Goal: Task Accomplishment & Management: Use online tool/utility

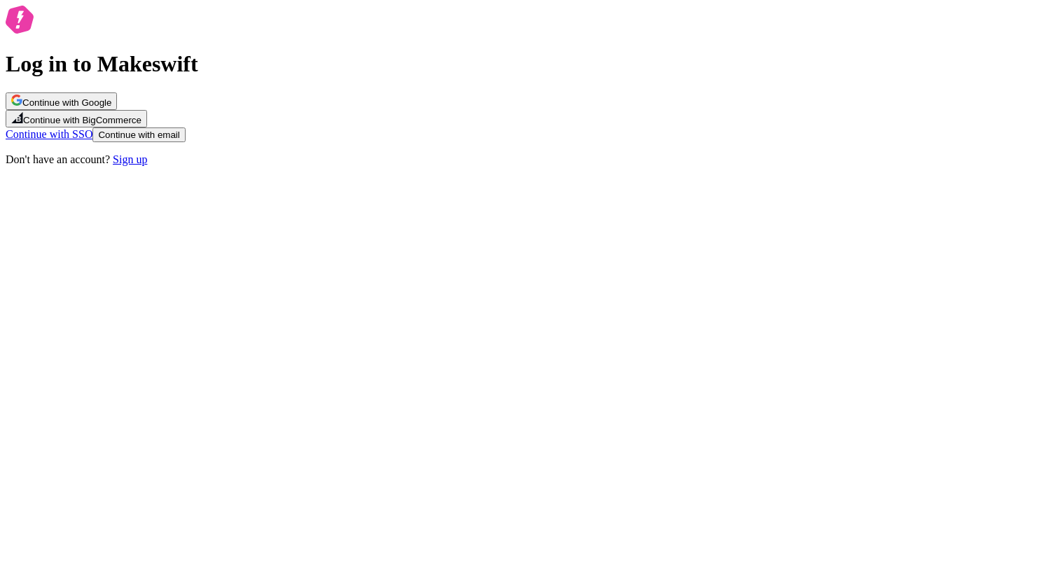
click at [179, 140] on span "Continue with email" at bounding box center [138, 135] width 81 height 11
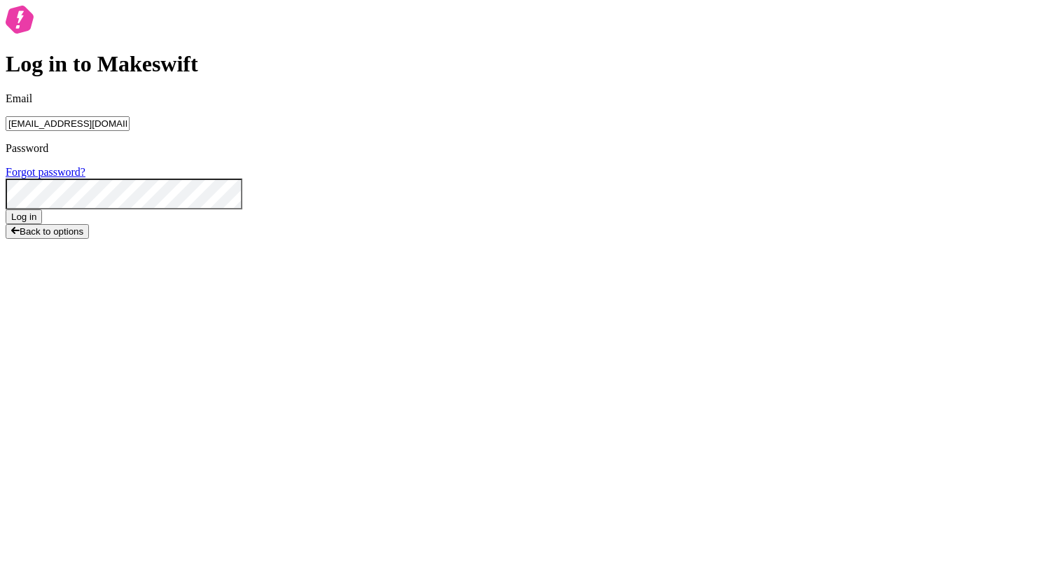
type input "[EMAIL_ADDRESS][DOMAIN_NAME]"
click at [6, 209] on button "Log in" at bounding box center [24, 216] width 36 height 15
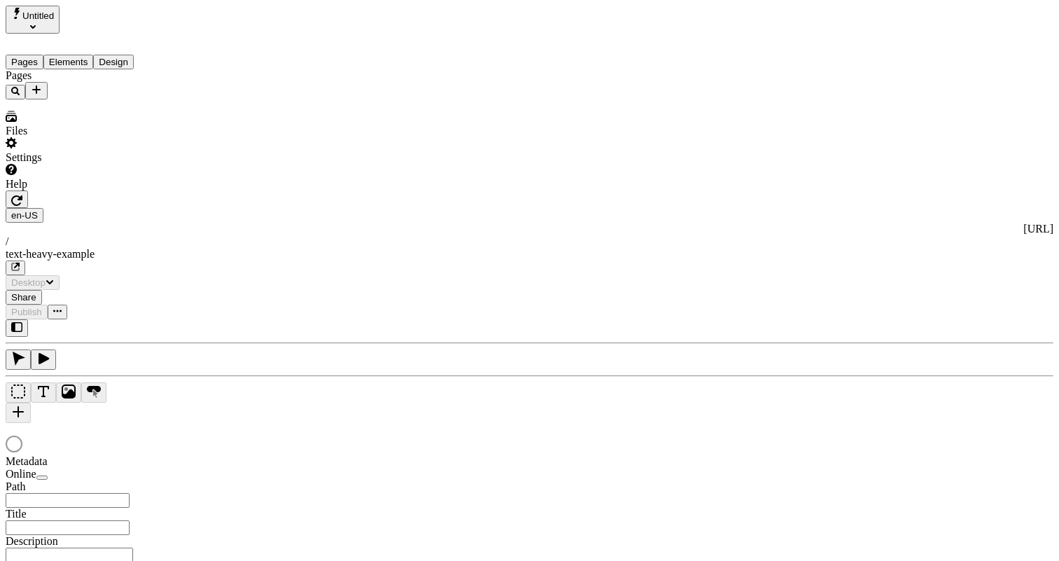
type input "This is my wonderful title and I'm proud of it."
type textarea "This is my description and I'm proud of it."
type input "/text-heavy-example"
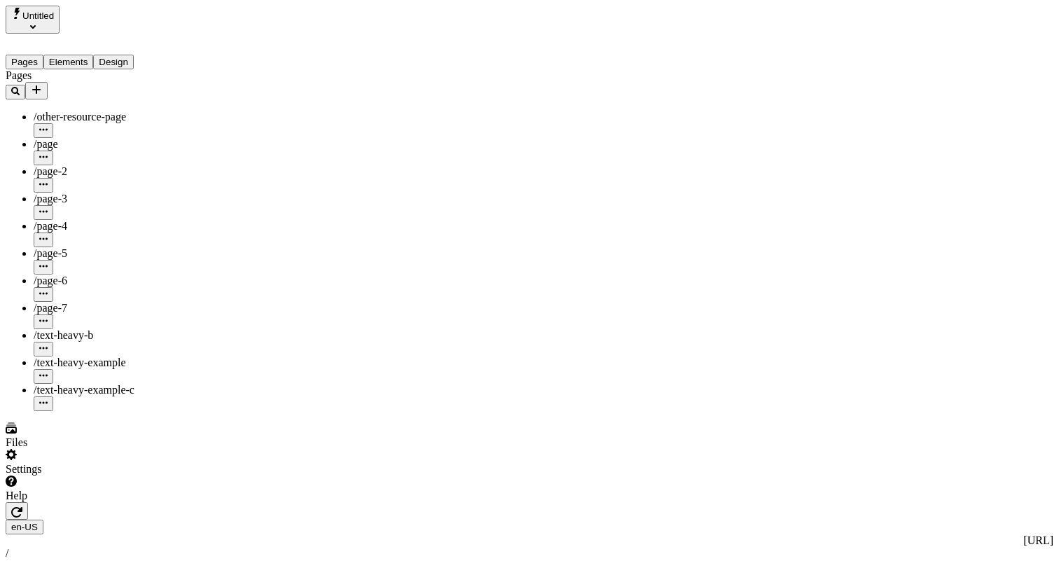
click at [95, 384] on span "/text-heavy-example-c" at bounding box center [84, 390] width 101 height 12
type input "/text-heavy-example-c"
type input "Text Heavy Example C"
type textarea "This is the description for a text-heavy example page."
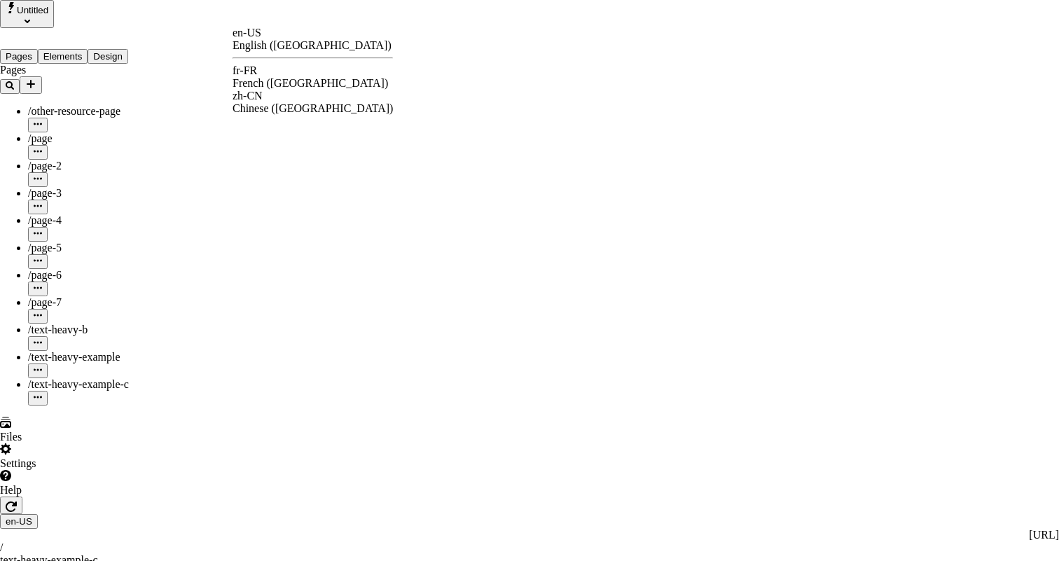
click at [275, 77] on div "fr-FR" at bounding box center [313, 70] width 160 height 13
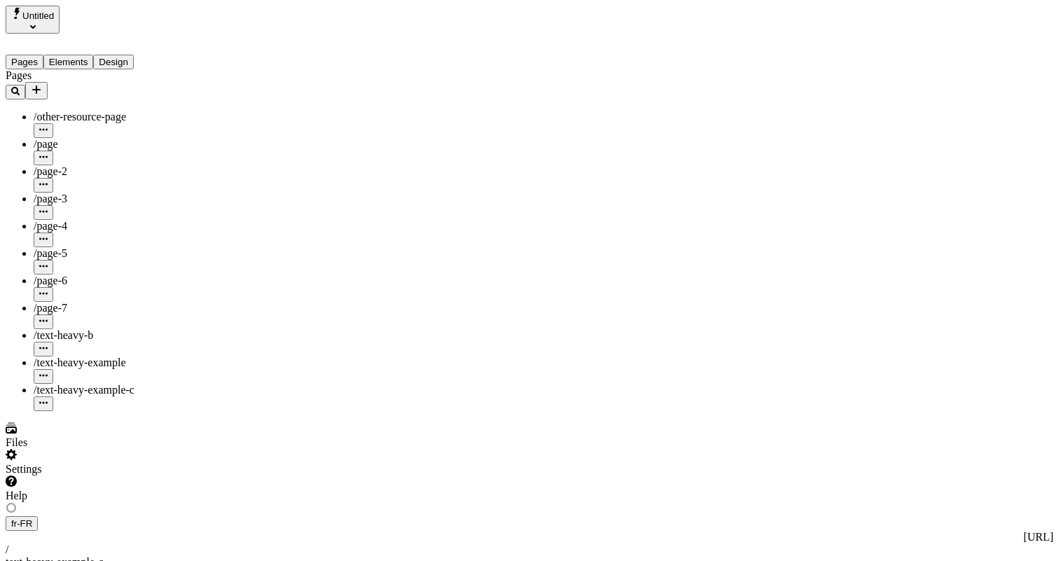
type input "/text-heavy-example-c"
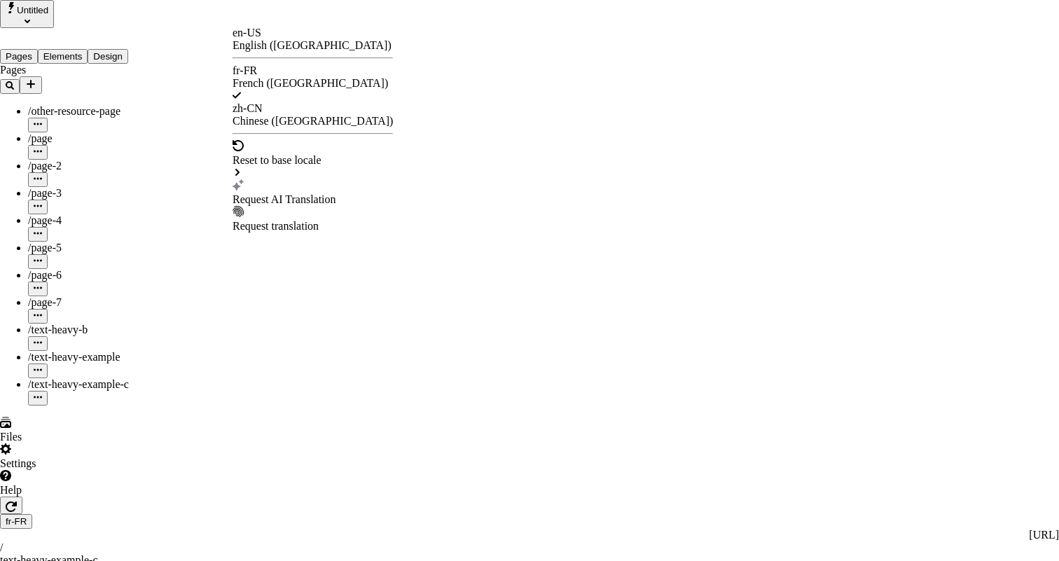
click at [285, 193] on div "Request AI Translation" at bounding box center [313, 199] width 160 height 13
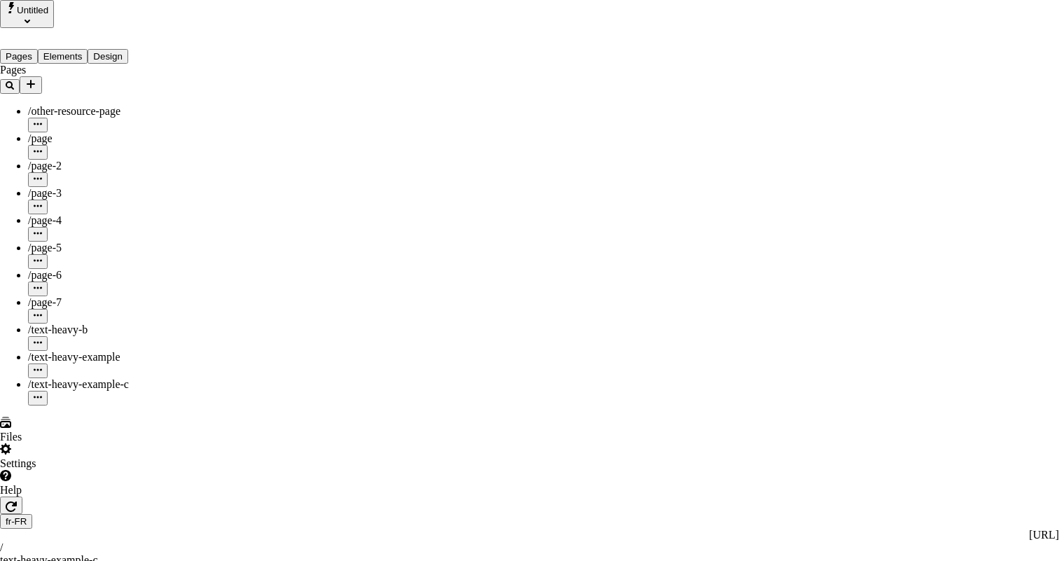
checkbox input "true"
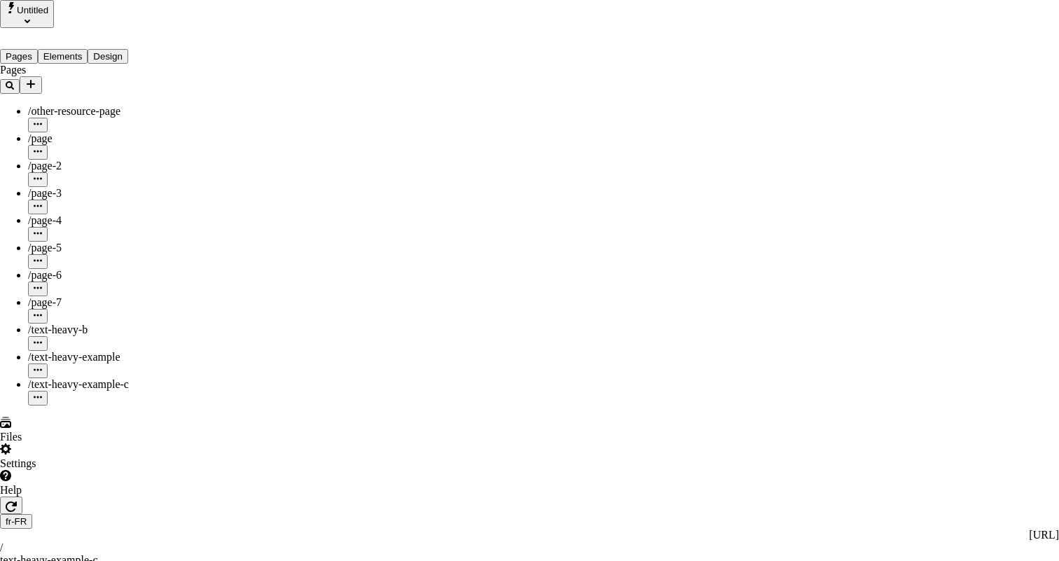
checkbox input "true"
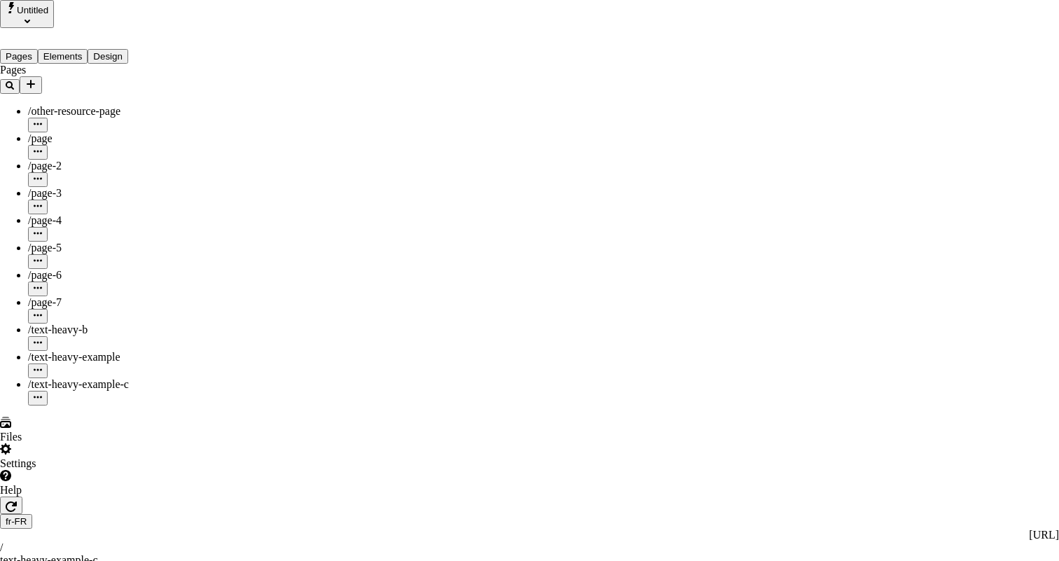
checkbox input "true"
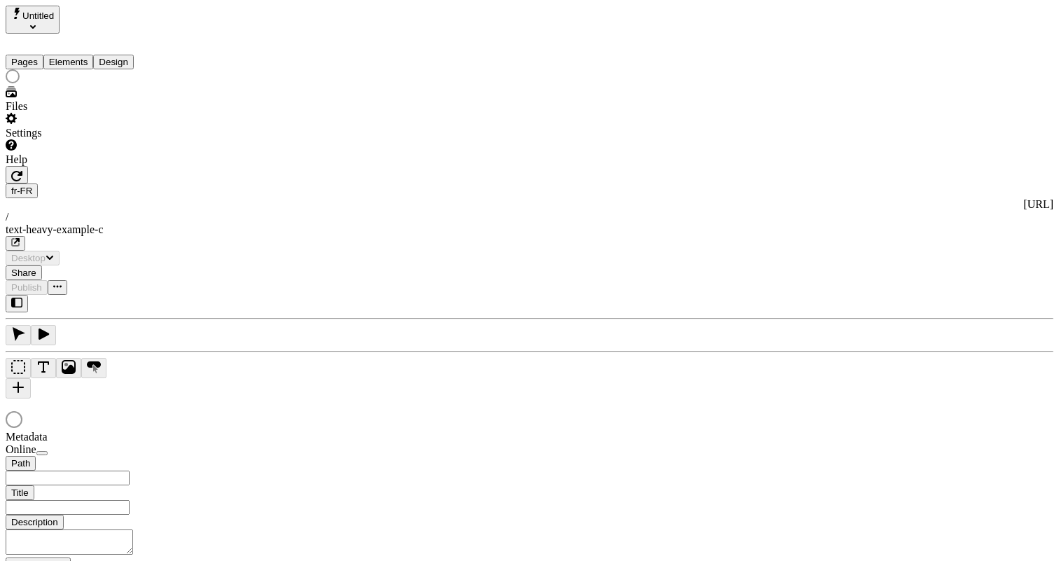
type input "/text-heavy-example-c"
type input "Text Heavy Example C"
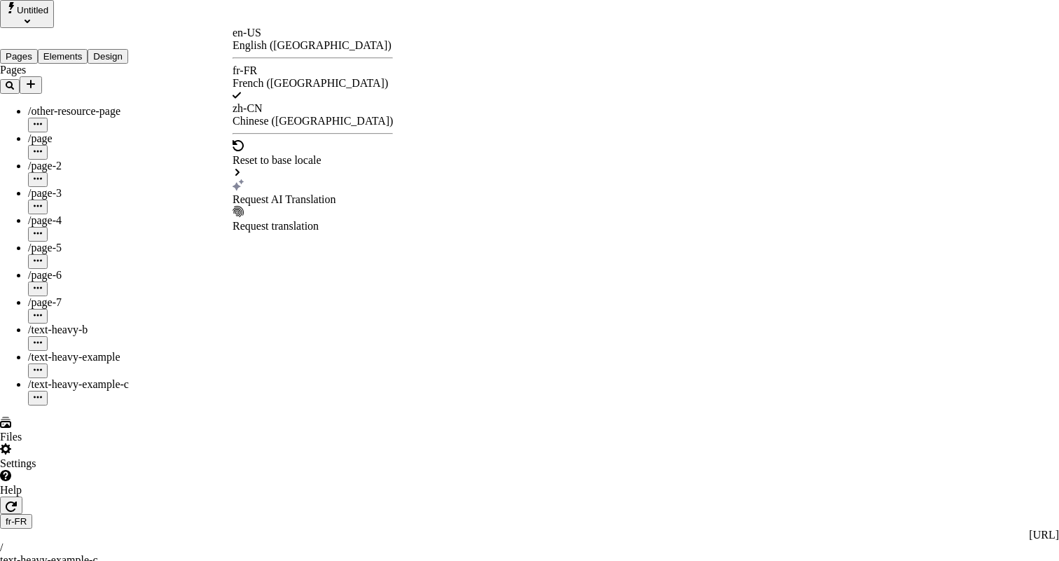
click at [307, 193] on div "Request AI Translation" at bounding box center [313, 199] width 160 height 13
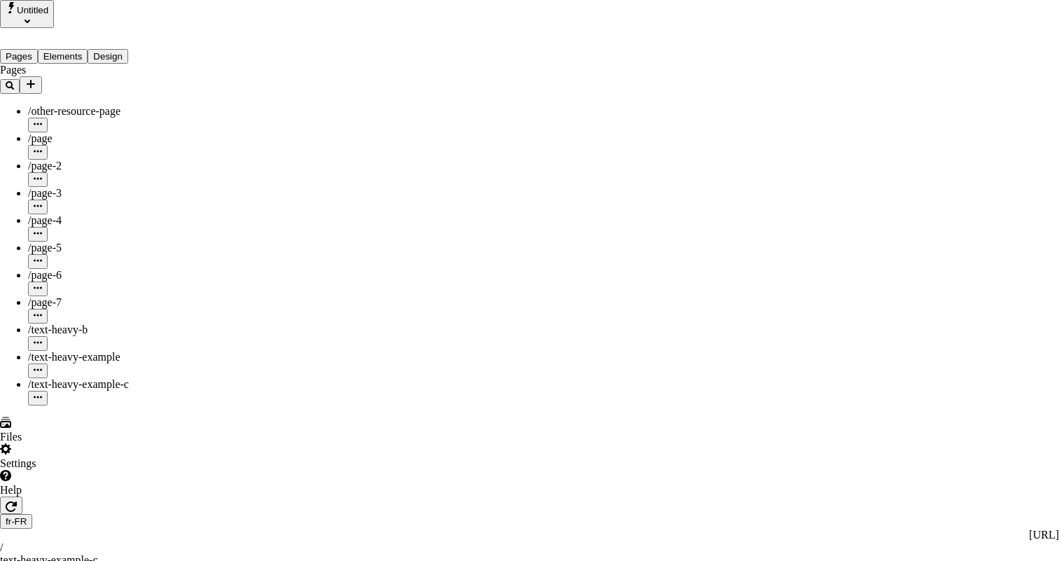
scroll to position [202, 0]
checkbox input "true"
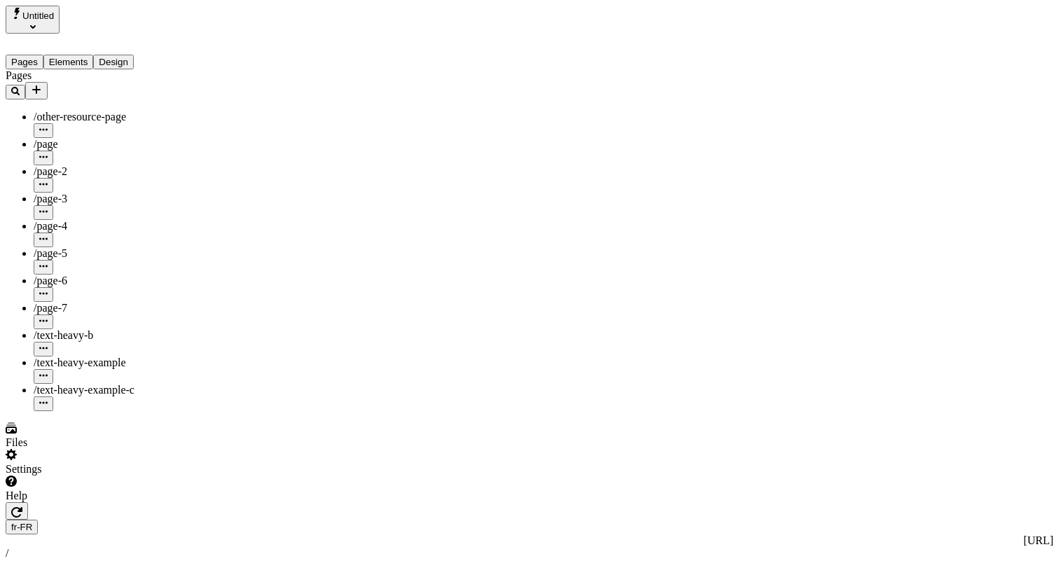
scroll to position [0, 0]
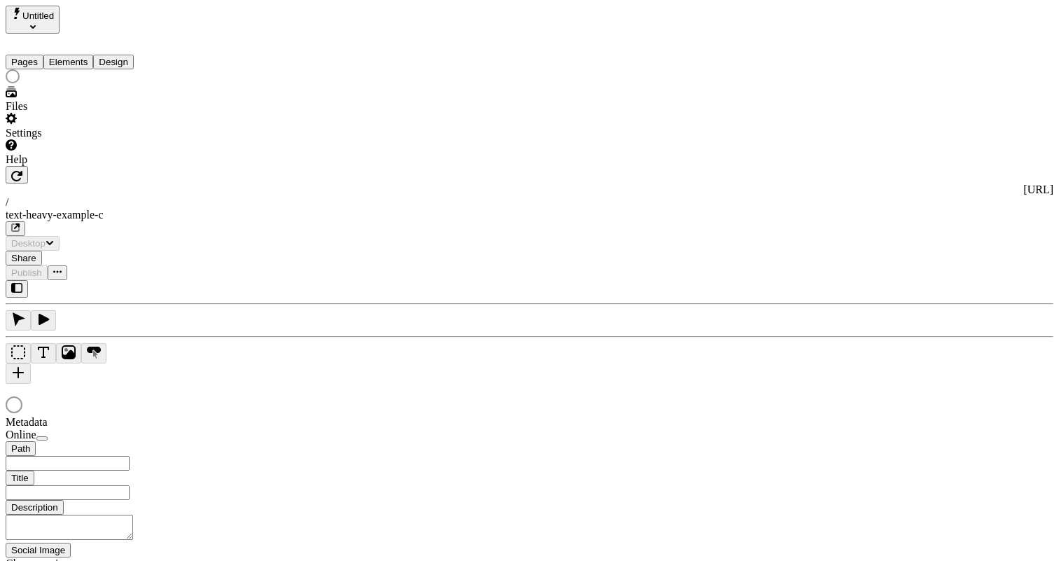
type input "/text-heavy-example-c"
type input "Text Heavy Example C"
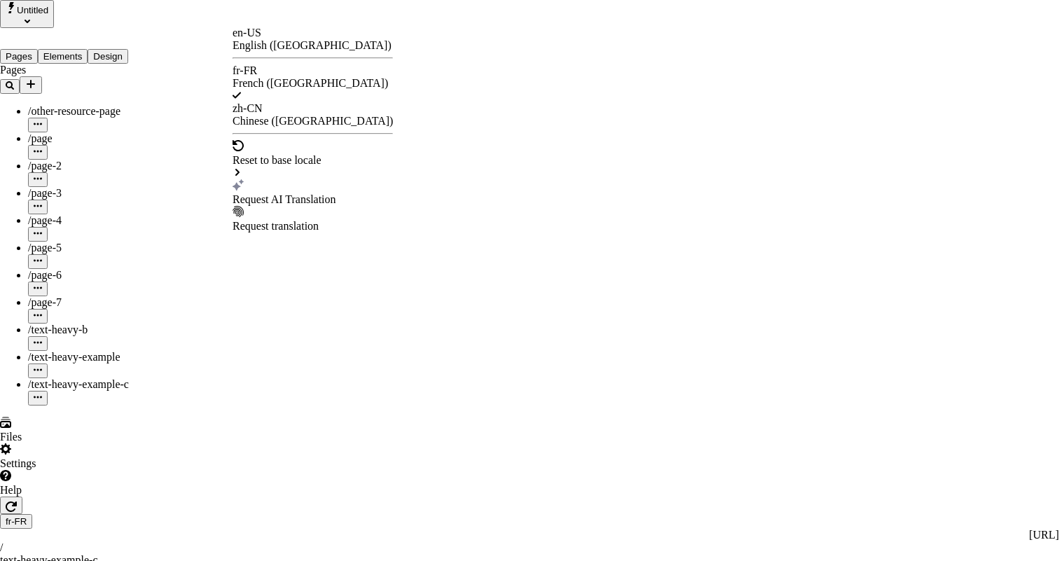
click at [283, 193] on div "Request AI Translation" at bounding box center [313, 199] width 160 height 13
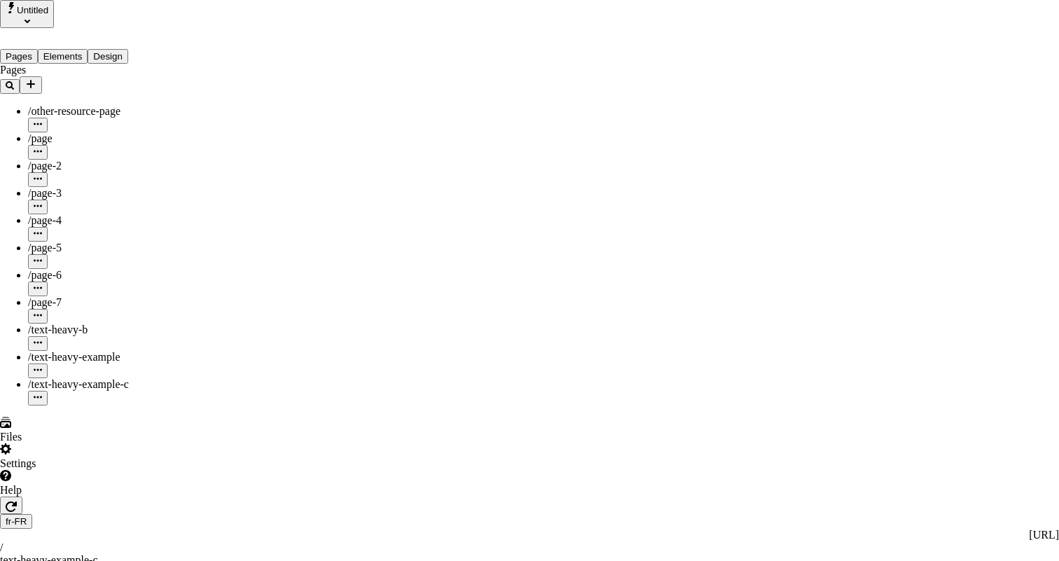
scroll to position [202, 0]
checkbox input "true"
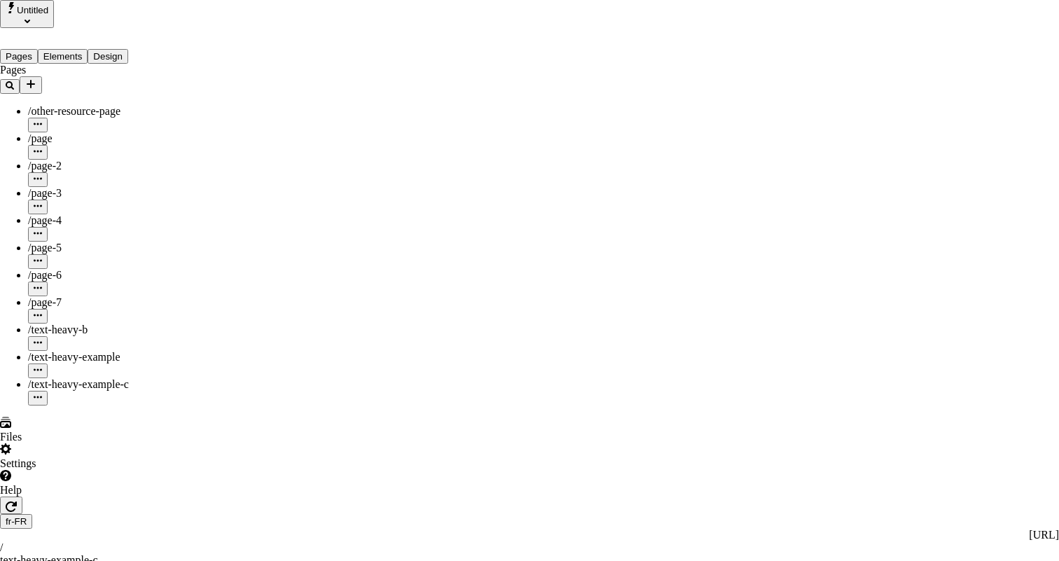
checkbox input "true"
